Goal: Information Seeking & Learning: Learn about a topic

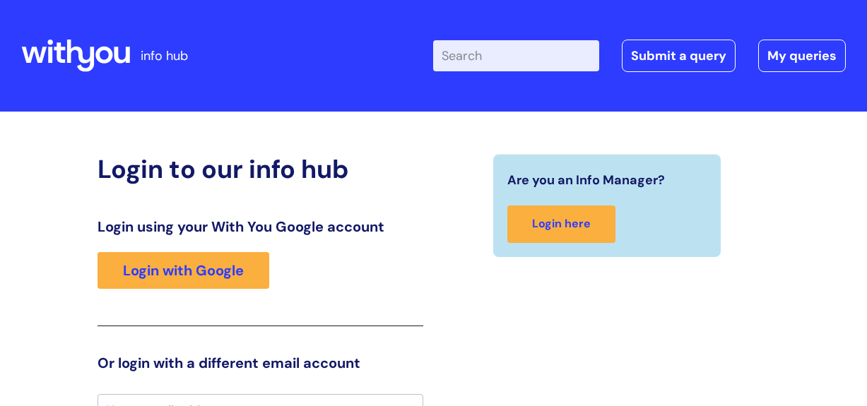
scroll to position [20, 0]
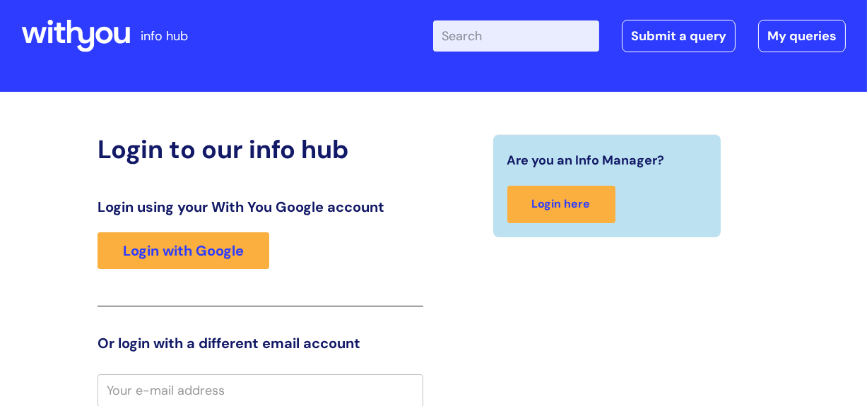
scroll to position [20, 0]
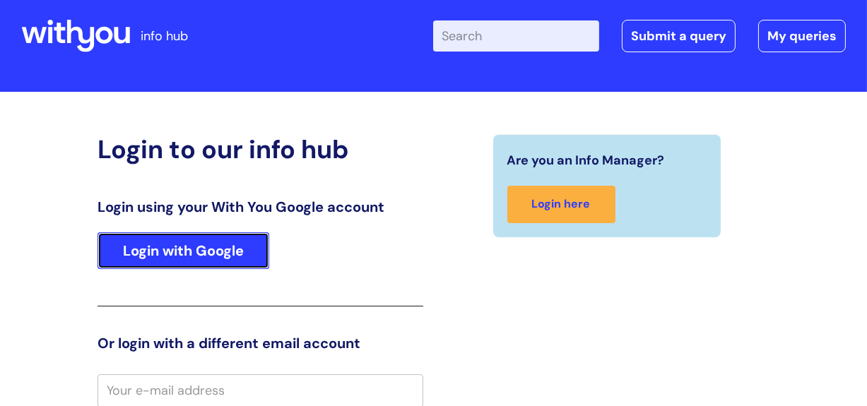
click at [158, 256] on link "Login with Google" at bounding box center [183, 250] width 172 height 37
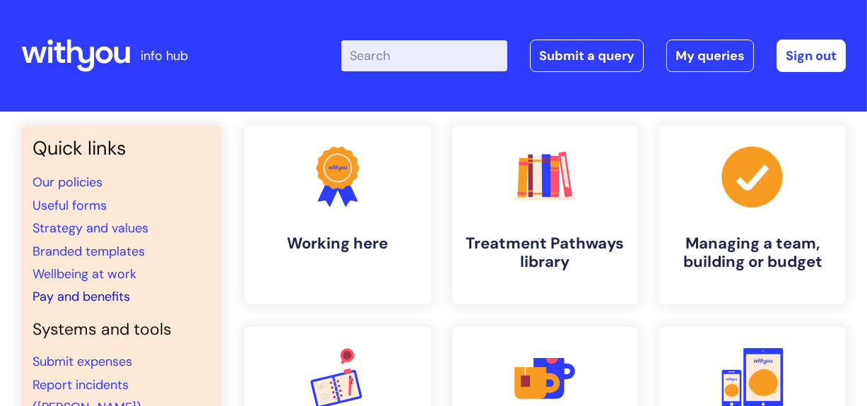
click at [54, 295] on link "Pay and benefits" at bounding box center [80, 296] width 97 height 17
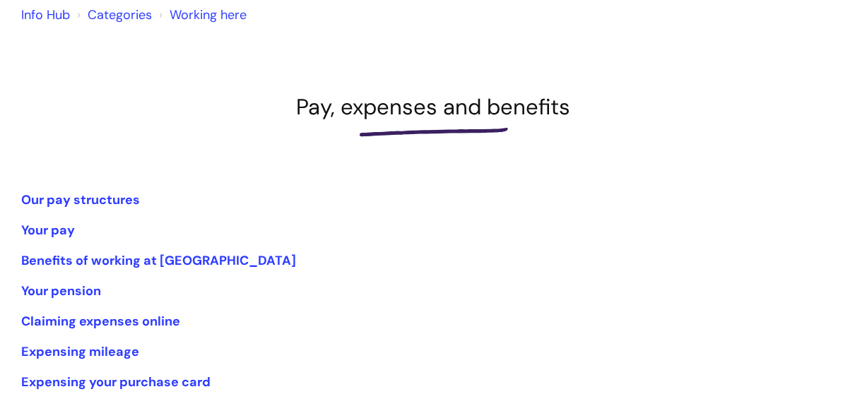
scroll to position [188, 0]
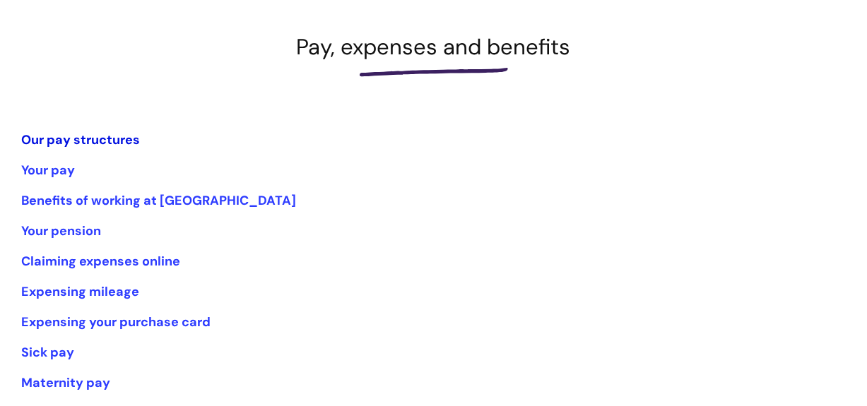
click at [69, 140] on link "Our pay structures" at bounding box center [80, 139] width 119 height 17
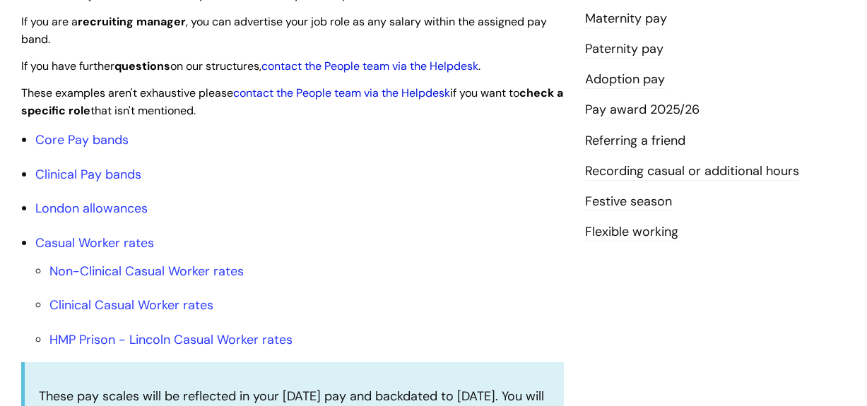
scroll to position [414, 0]
click at [93, 141] on link "Core Pay bands" at bounding box center [81, 139] width 93 height 17
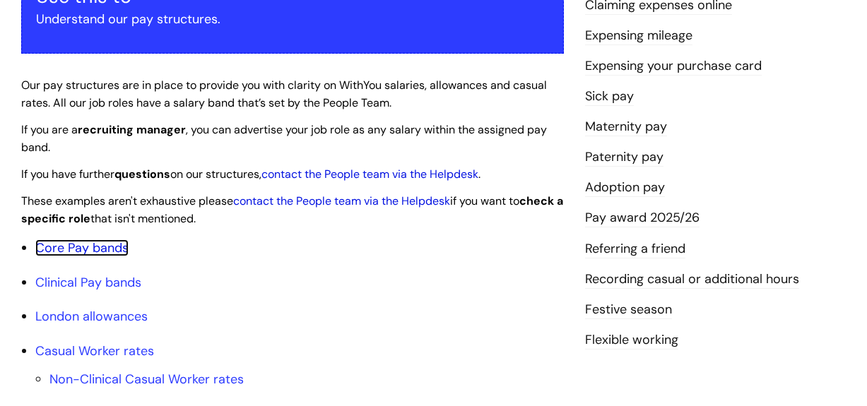
scroll to position [263, 0]
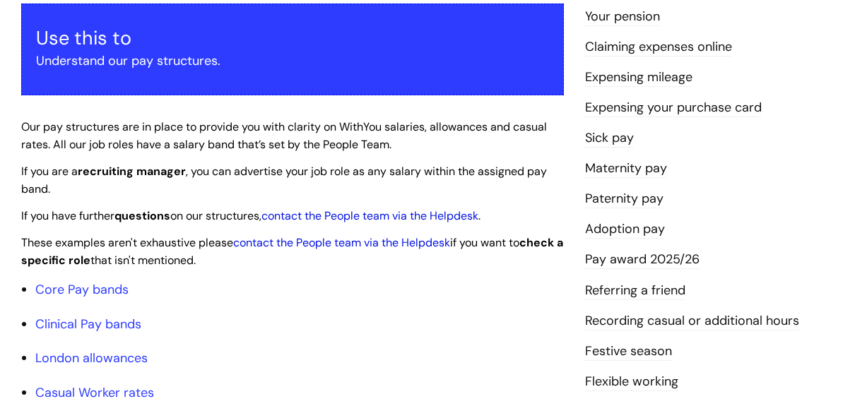
click at [622, 260] on link "Pay award 2025/26" at bounding box center [642, 260] width 114 height 18
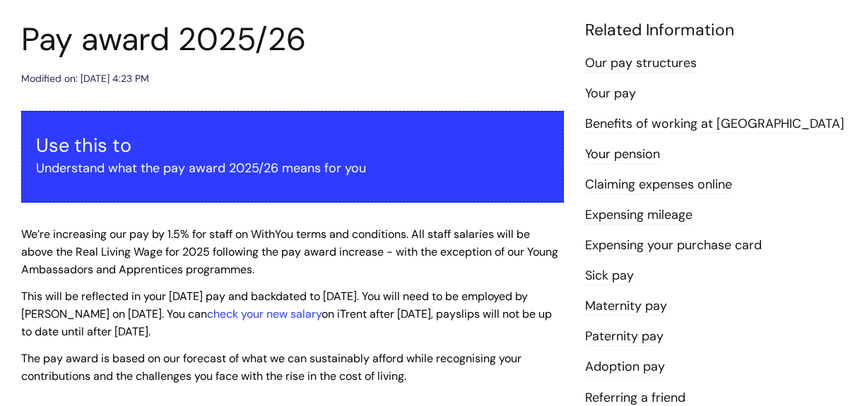
scroll to position [150, 0]
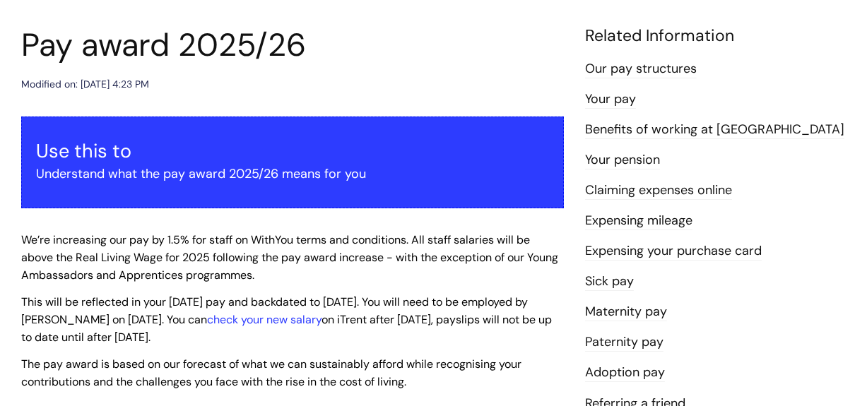
click at [663, 63] on link "Our pay structures" at bounding box center [641, 69] width 112 height 18
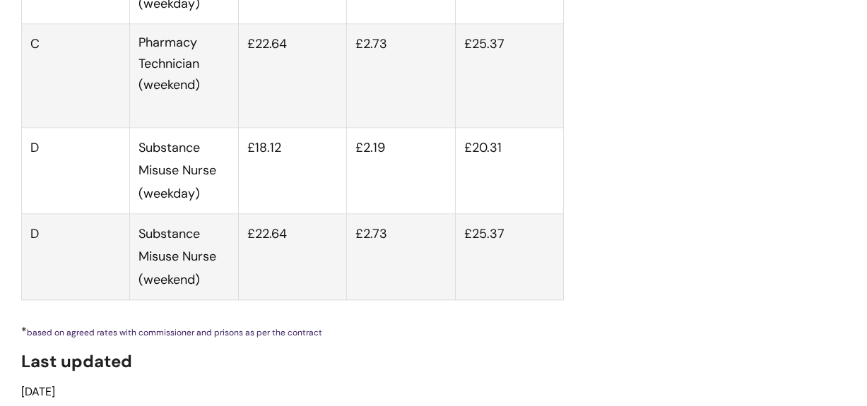
scroll to position [5683, 0]
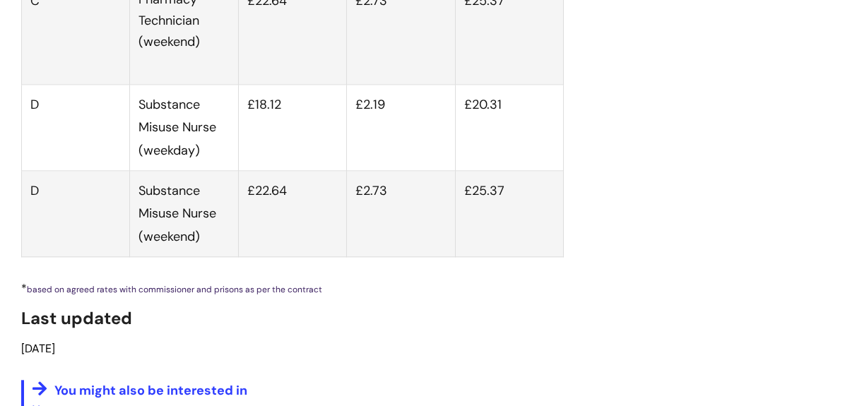
drag, startPoint x: 31, startPoint y: 1, endPoint x: 354, endPoint y: 108, distance: 340.2
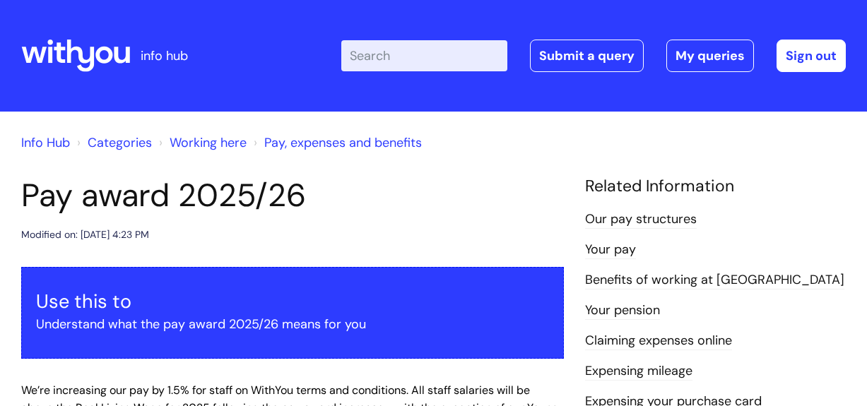
scroll to position [150, 0]
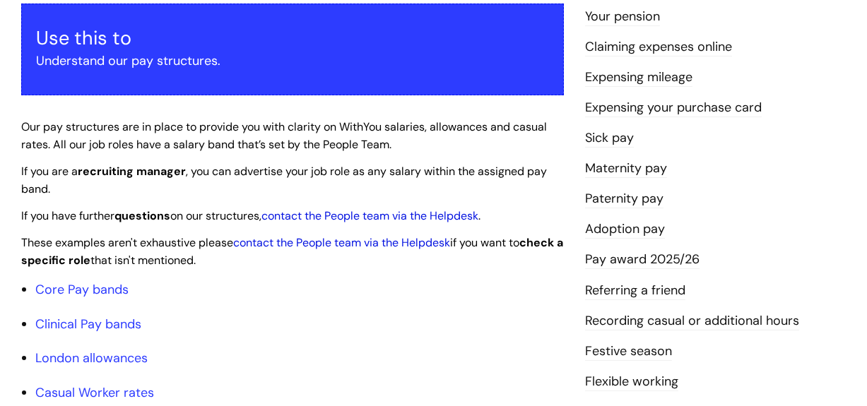
scroll to position [414, 0]
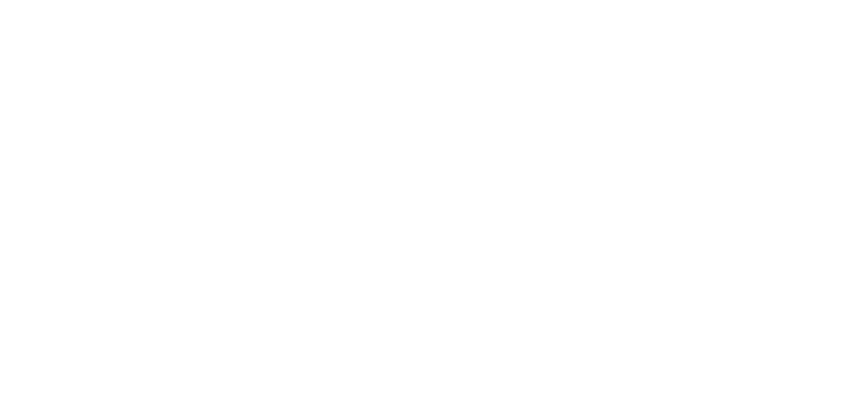
scroll to position [188, 0]
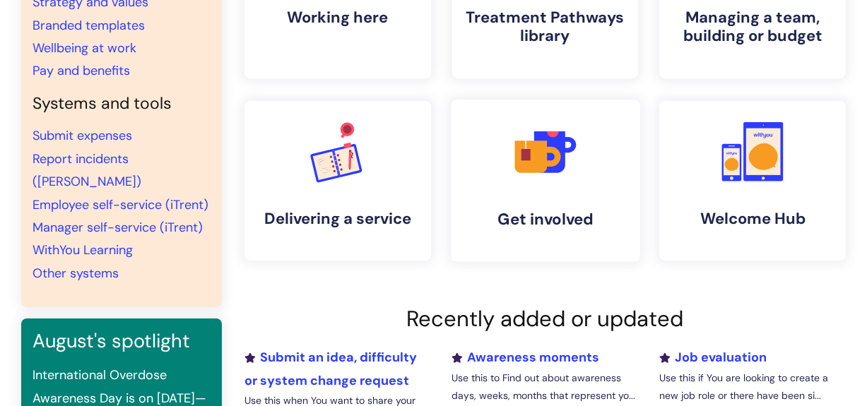
scroll to position [226, 0]
click at [97, 242] on link "WithYou Learning" at bounding box center [82, 250] width 100 height 17
